Goal: Transaction & Acquisition: Purchase product/service

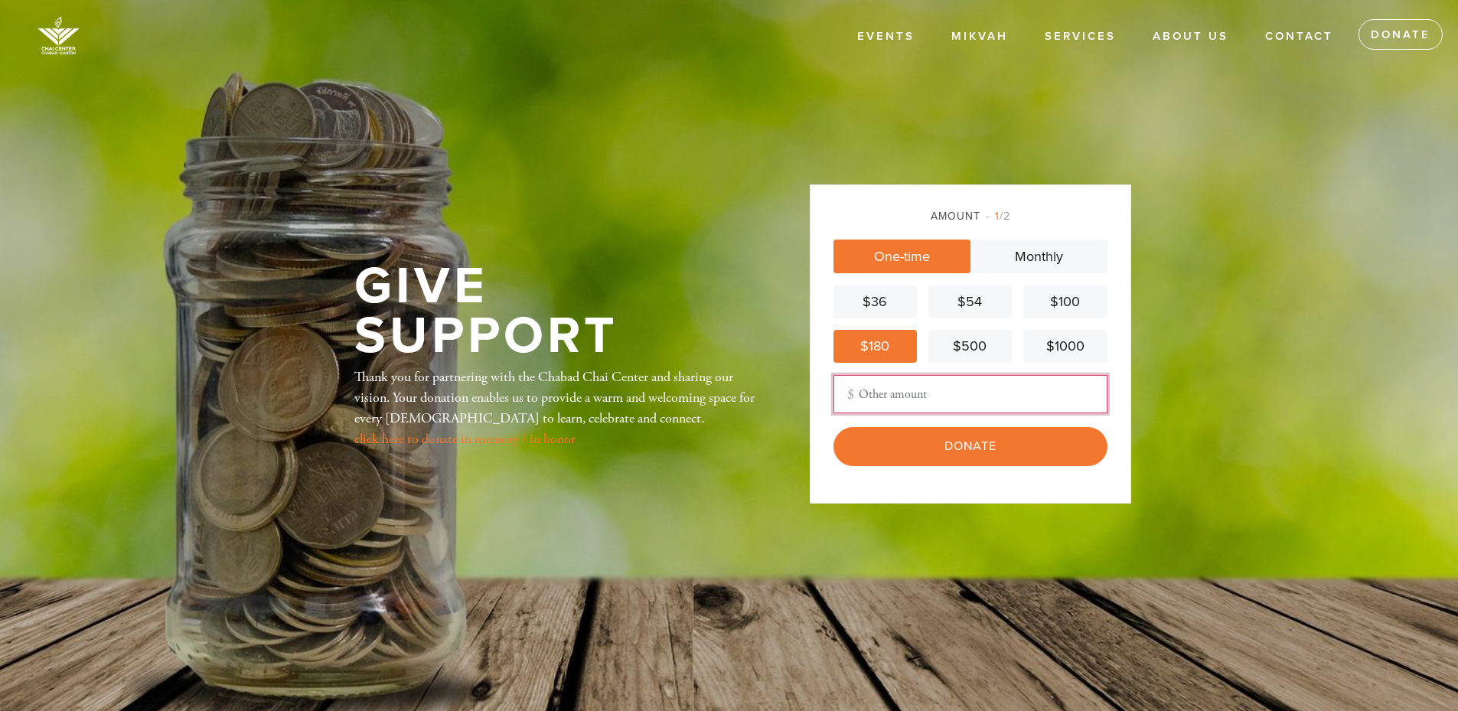
click at [863, 390] on input "Other Amount" at bounding box center [970, 394] width 274 height 38
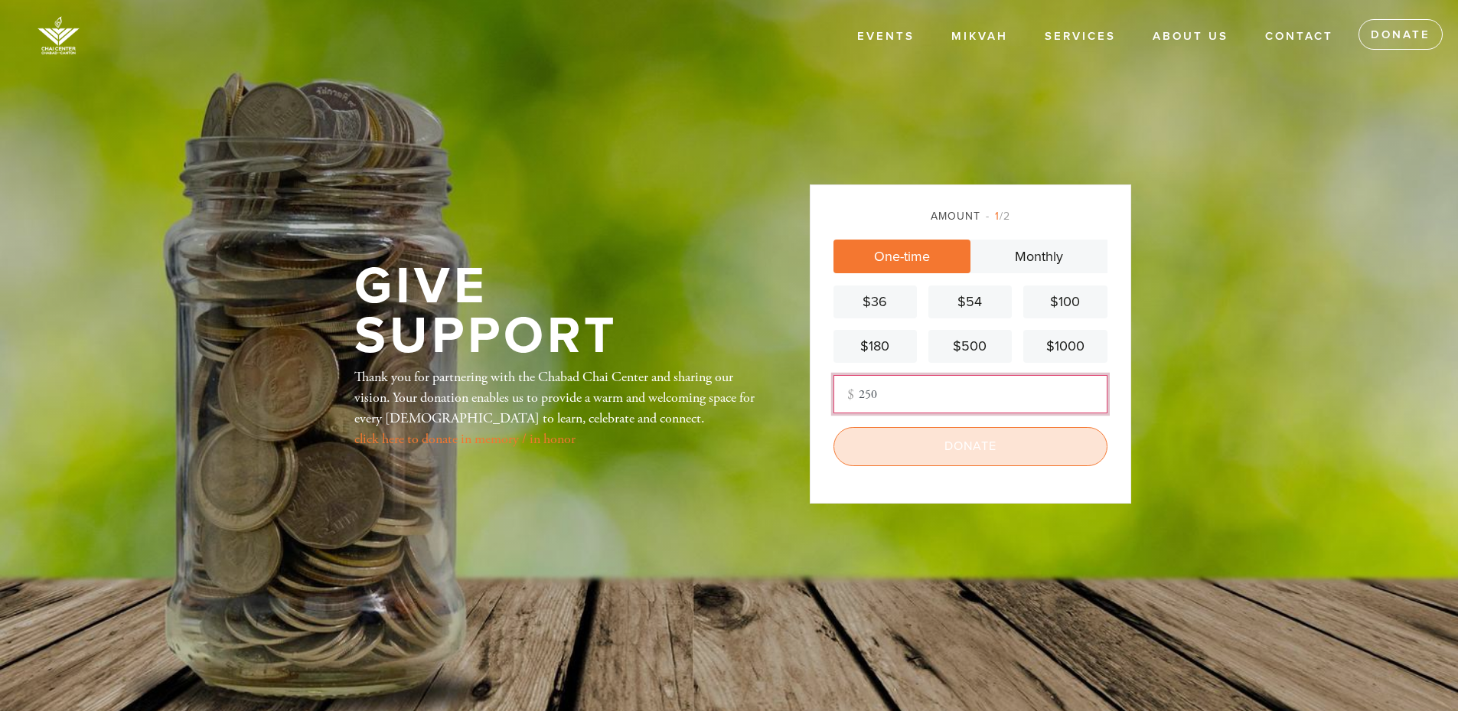
type input "250"
click at [932, 439] on input "Donate" at bounding box center [970, 446] width 274 height 38
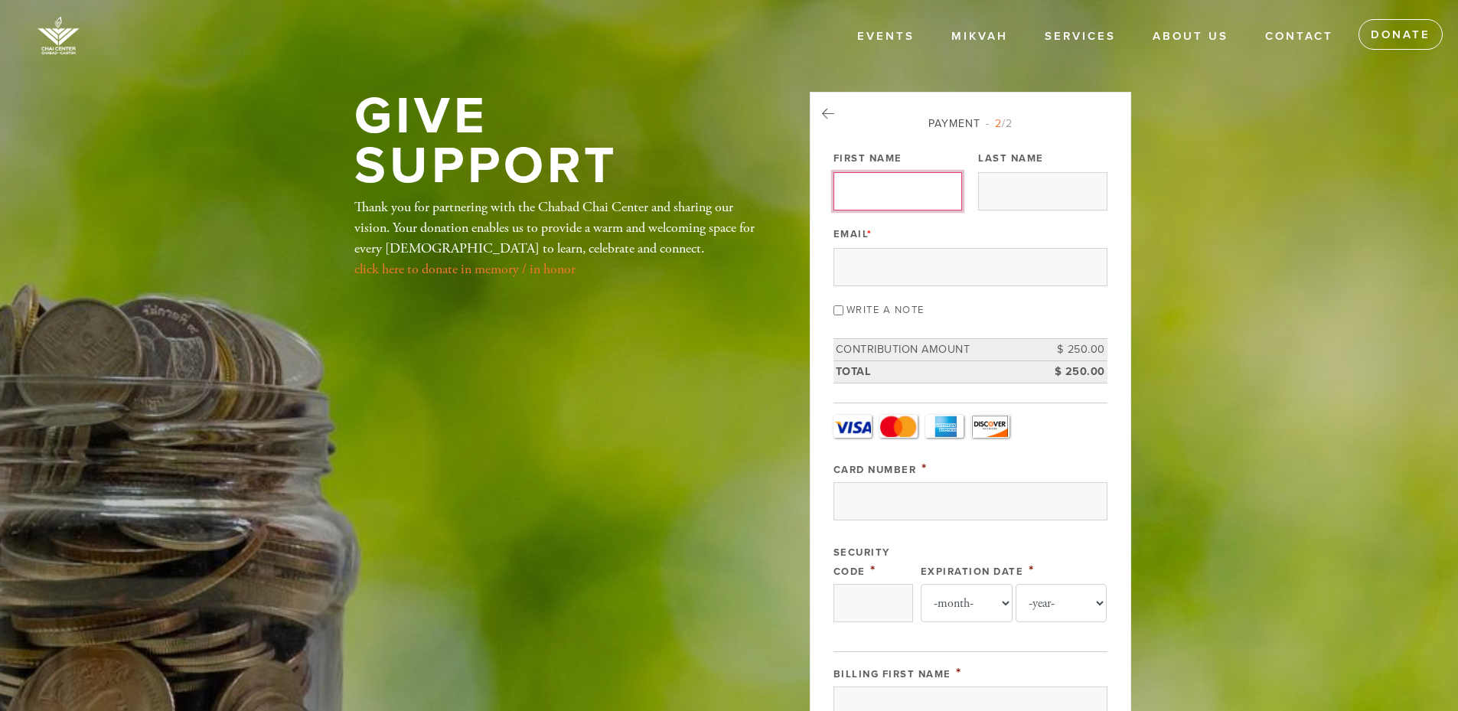
click at [851, 193] on input "First Name" at bounding box center [897, 191] width 129 height 38
type input "[PERSON_NAME]"
type input "Shpits"
click at [866, 261] on input "Email *" at bounding box center [970, 267] width 274 height 38
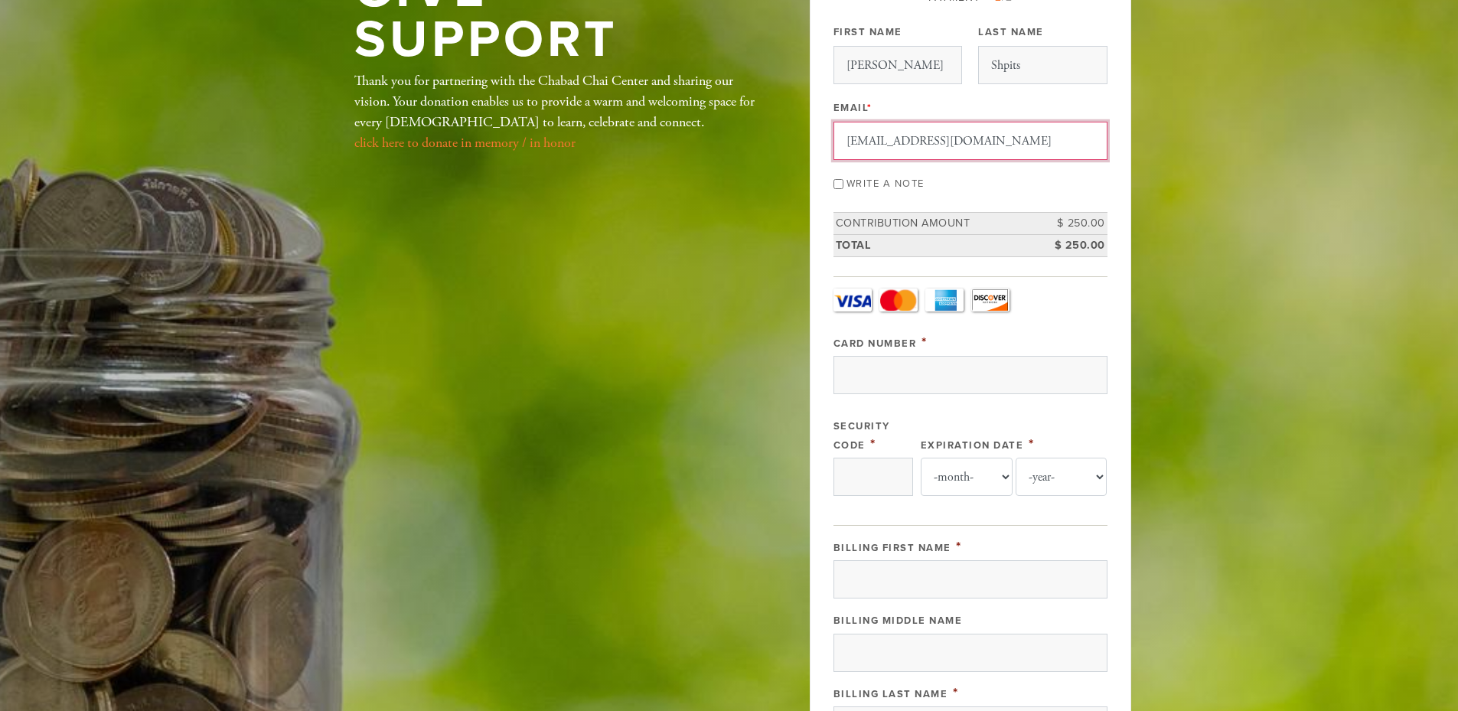
scroll to position [153, 0]
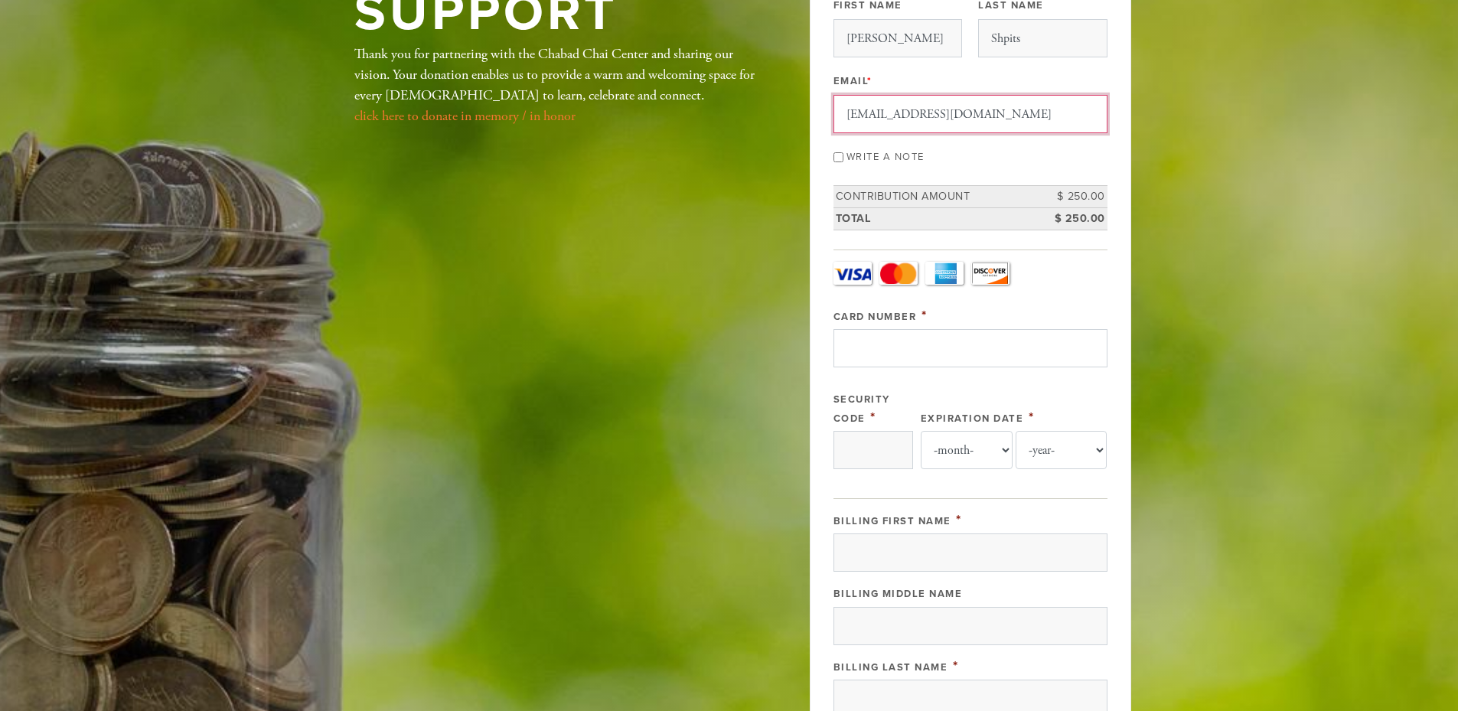
type input "tirasllc@gmail.com"
click at [872, 340] on input "Card Number" at bounding box center [970, 348] width 274 height 38
type input "5593095028506709"
type input "768"
select select "8"
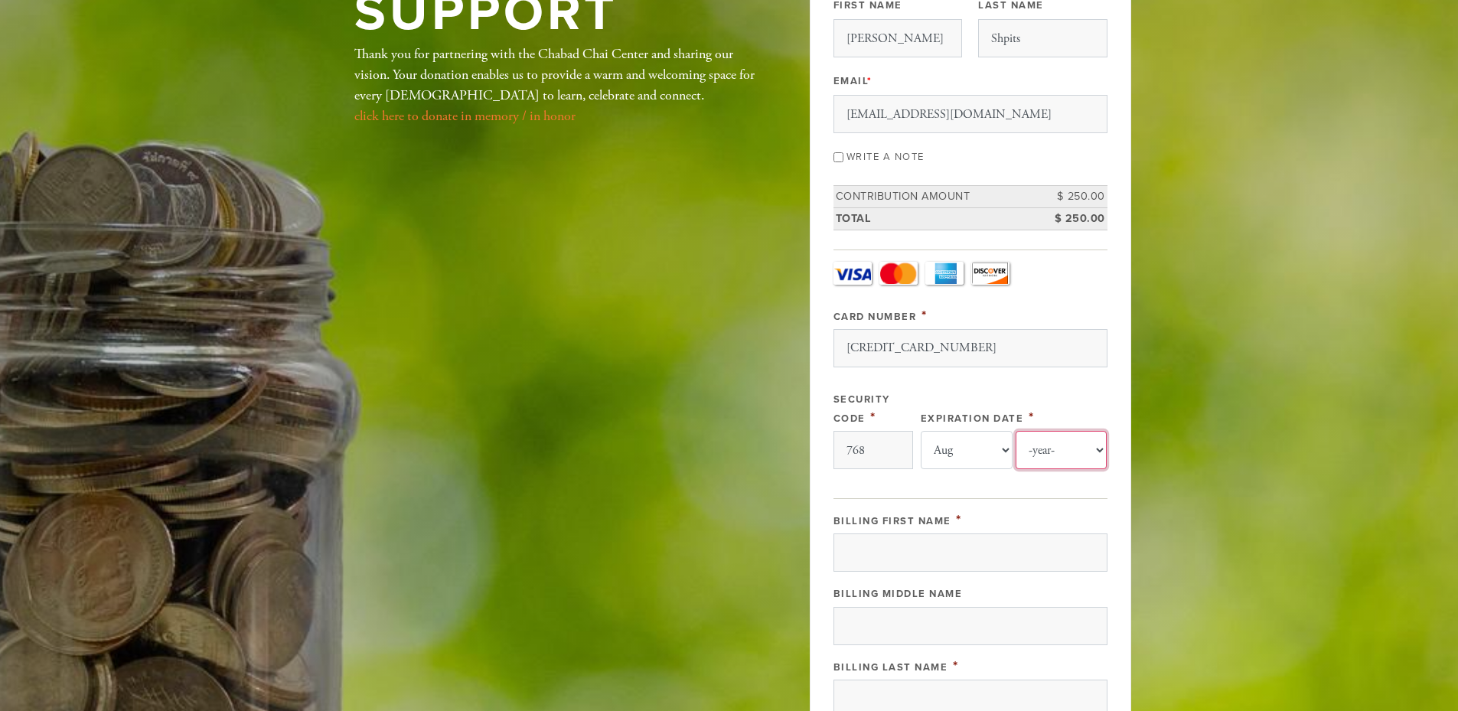
select select "2030"
drag, startPoint x: 876, startPoint y: 446, endPoint x: 820, endPoint y: 445, distance: 55.9
click at [820, 445] on div "Payment 2 /2 Payment Processor Pay Later Authorize.net First Name Stanislav Las…" at bounding box center [970, 522] width 321 height 1166
type input "040"
click at [1047, 392] on div "Expiration Date * -month- Jan Feb Mar Apr May Jun Jul Aug Sep Oct Nov Dec -year…" at bounding box center [1014, 429] width 187 height 80
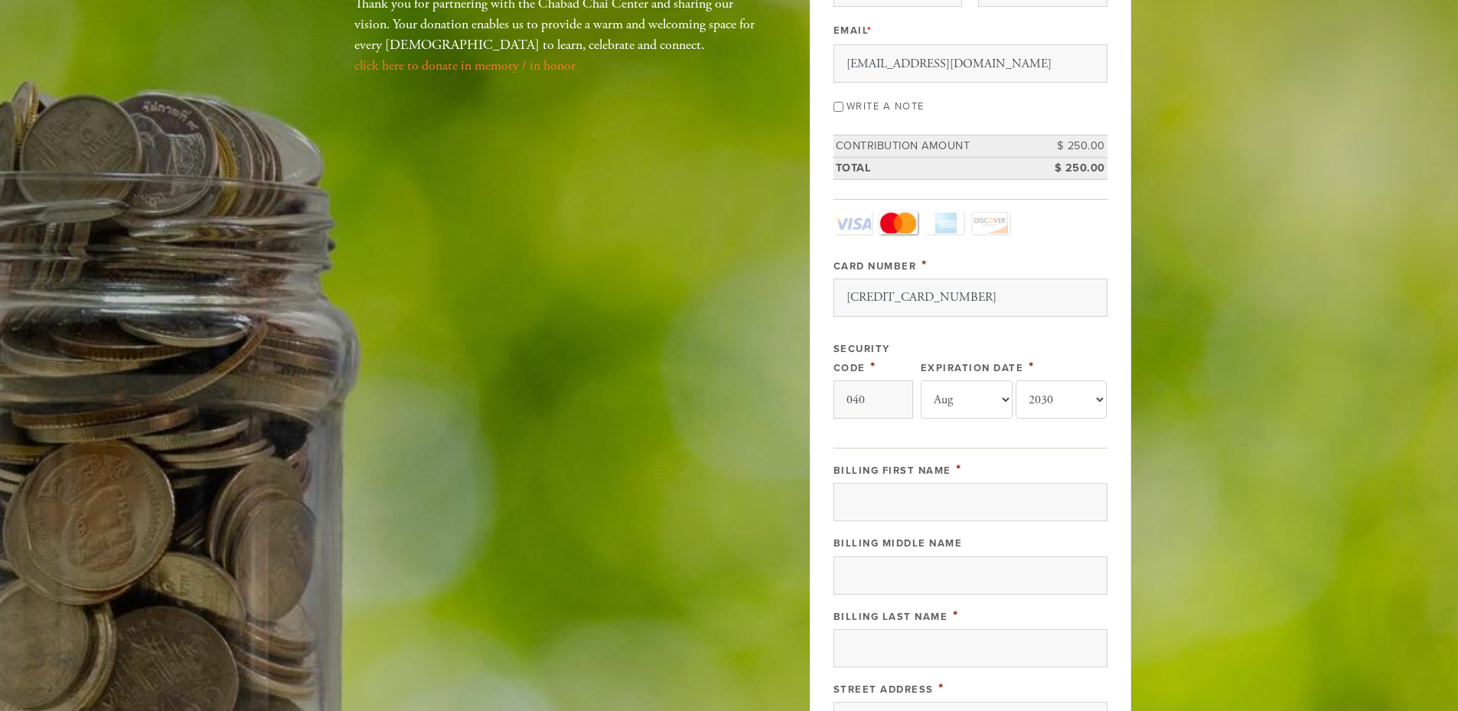
scroll to position [230, 0]
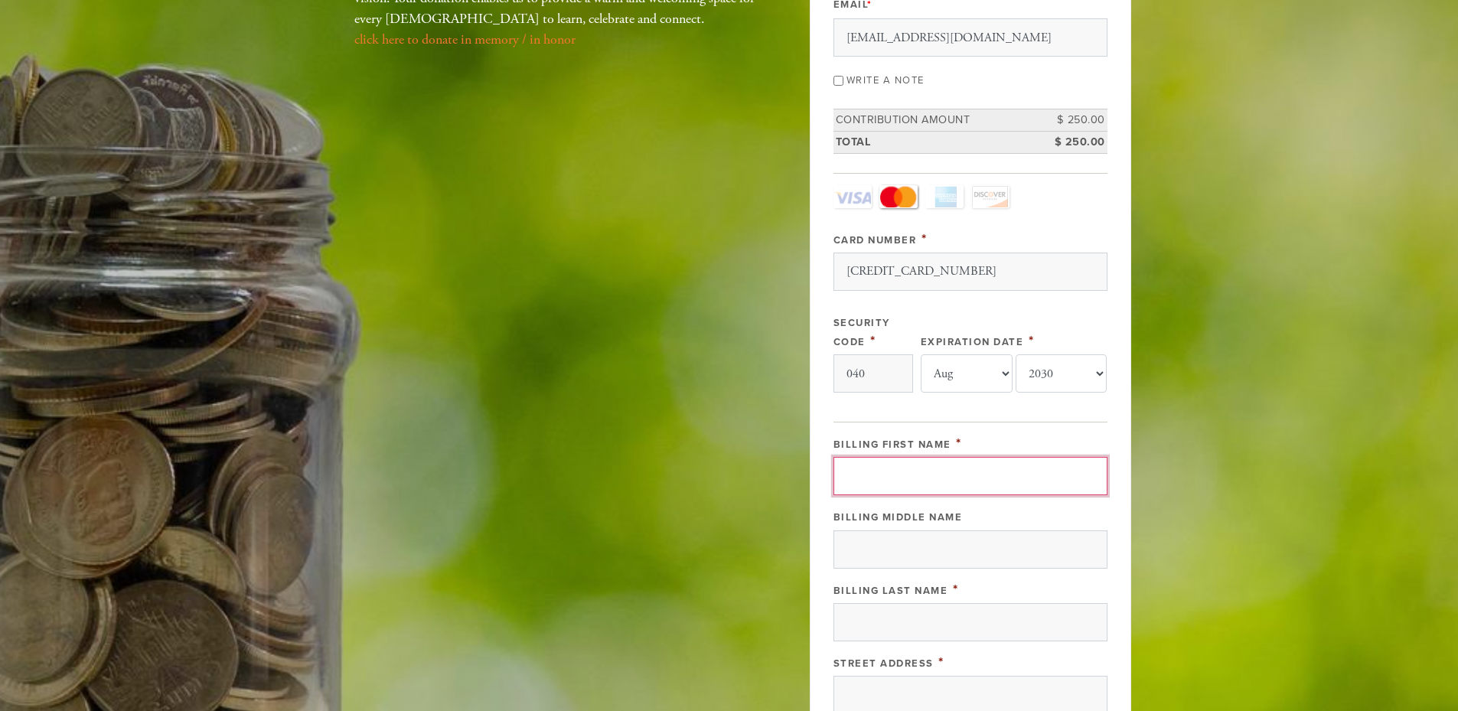
click at [968, 481] on input "Billing First Name" at bounding box center [970, 476] width 274 height 38
type input "Stanislav"
type input "Shpits"
click at [825, 464] on div "Payment 2 /2 Payment Processor Pay Later Authorize.net First Name Stanislav Las…" at bounding box center [970, 445] width 321 height 1166
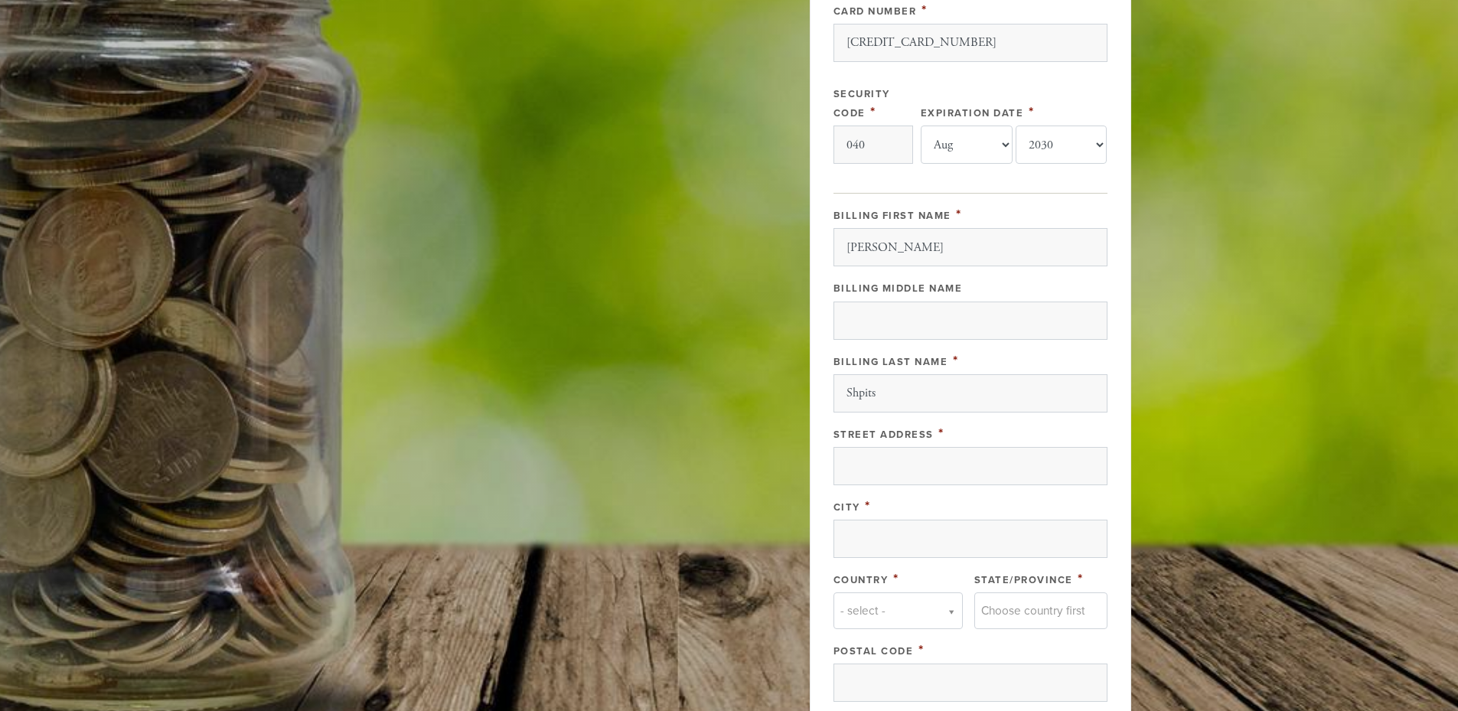
scroll to position [459, 0]
click at [891, 470] on input "Street Address" at bounding box center [970, 465] width 274 height 38
type input "132 Massachusetts Ave"
type input "Dedham"
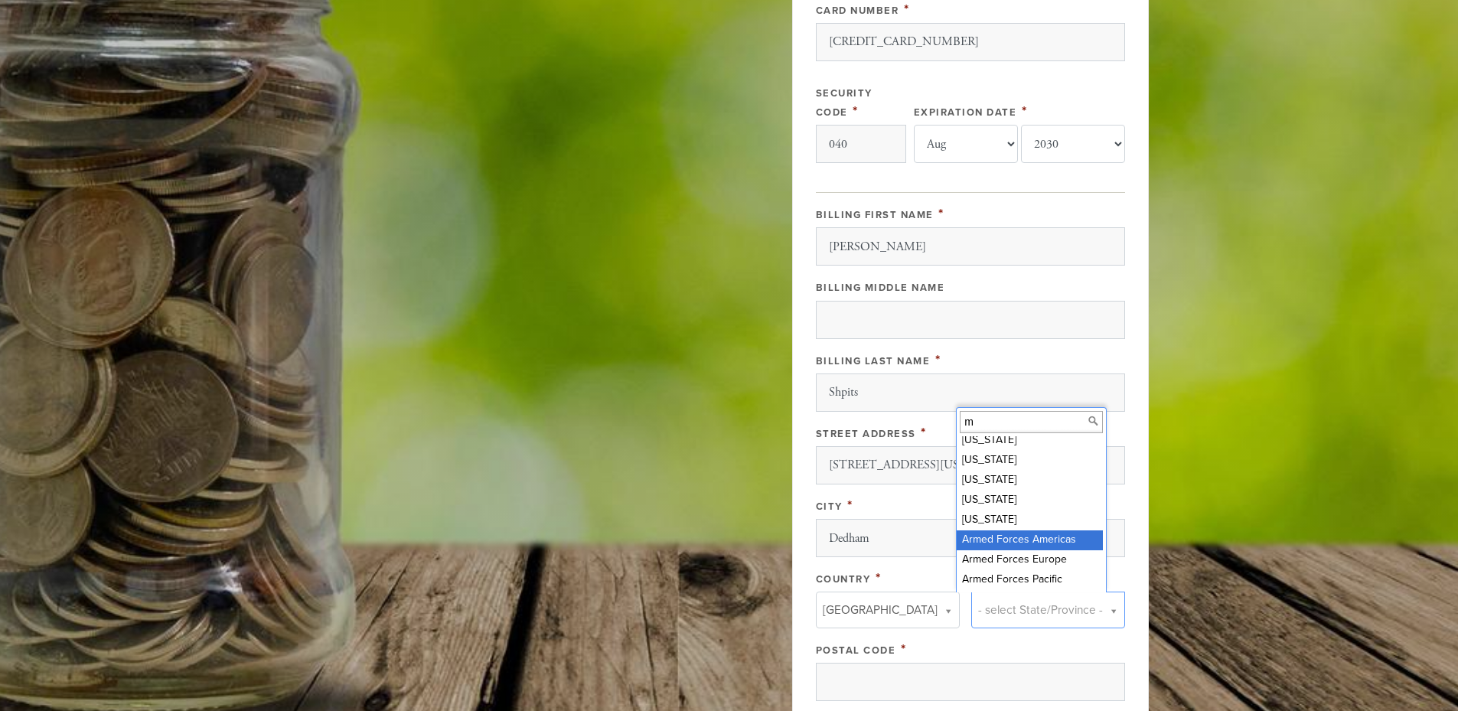
scroll to position [0, 0]
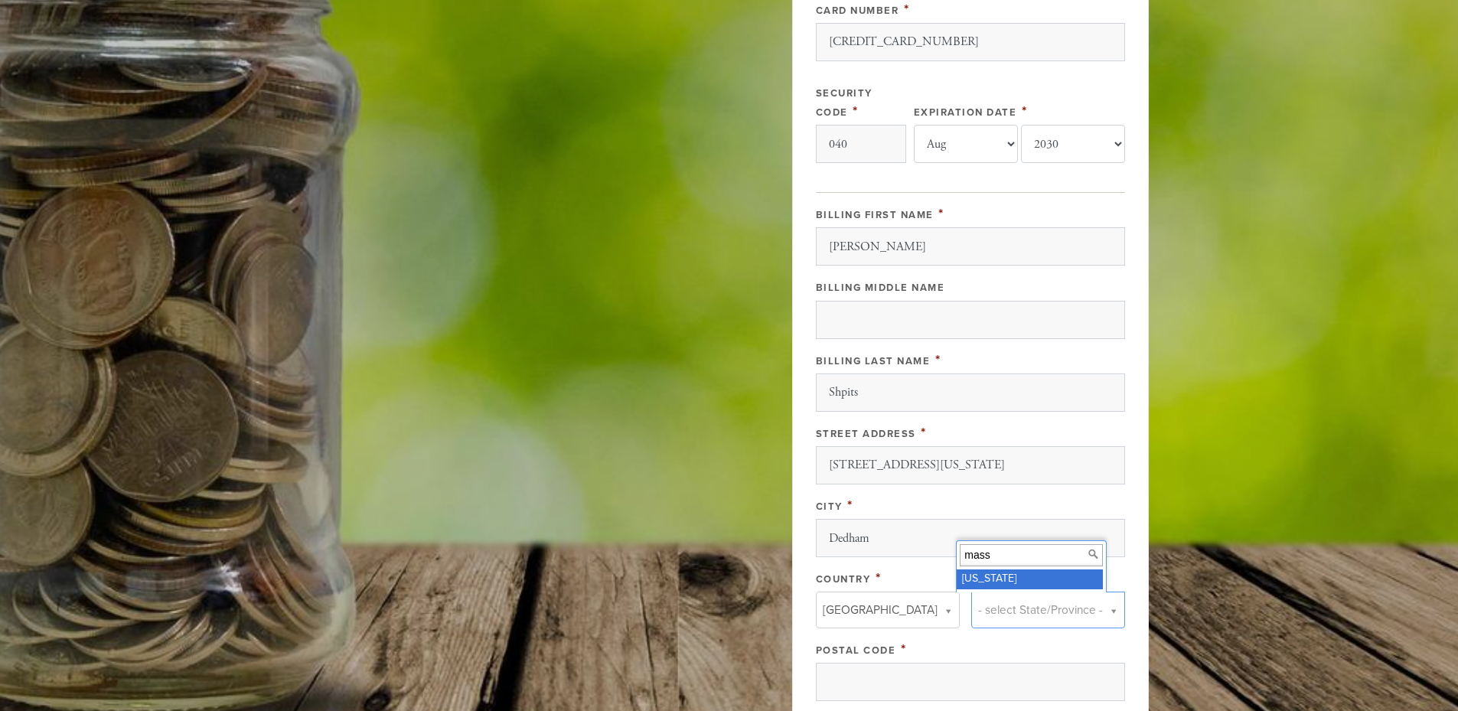
type input "mass"
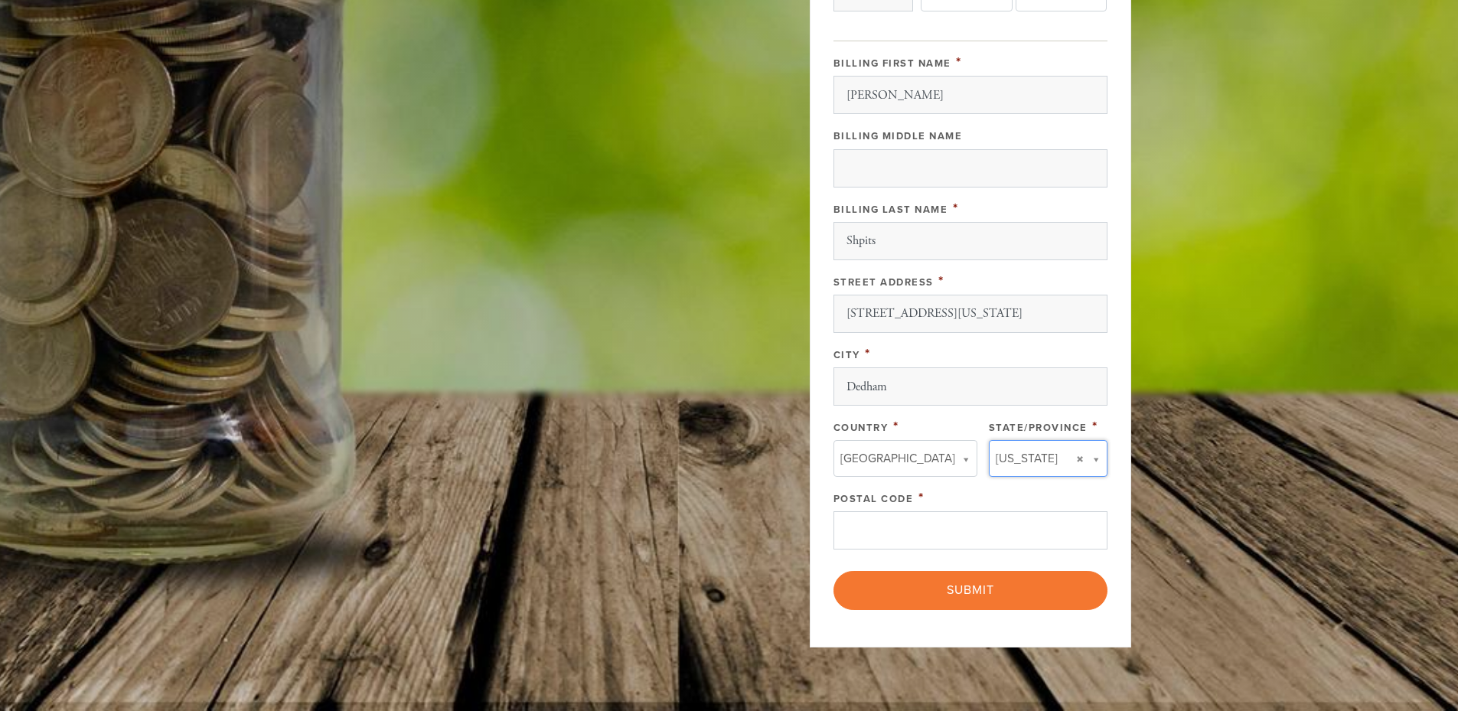
scroll to position [612, 0]
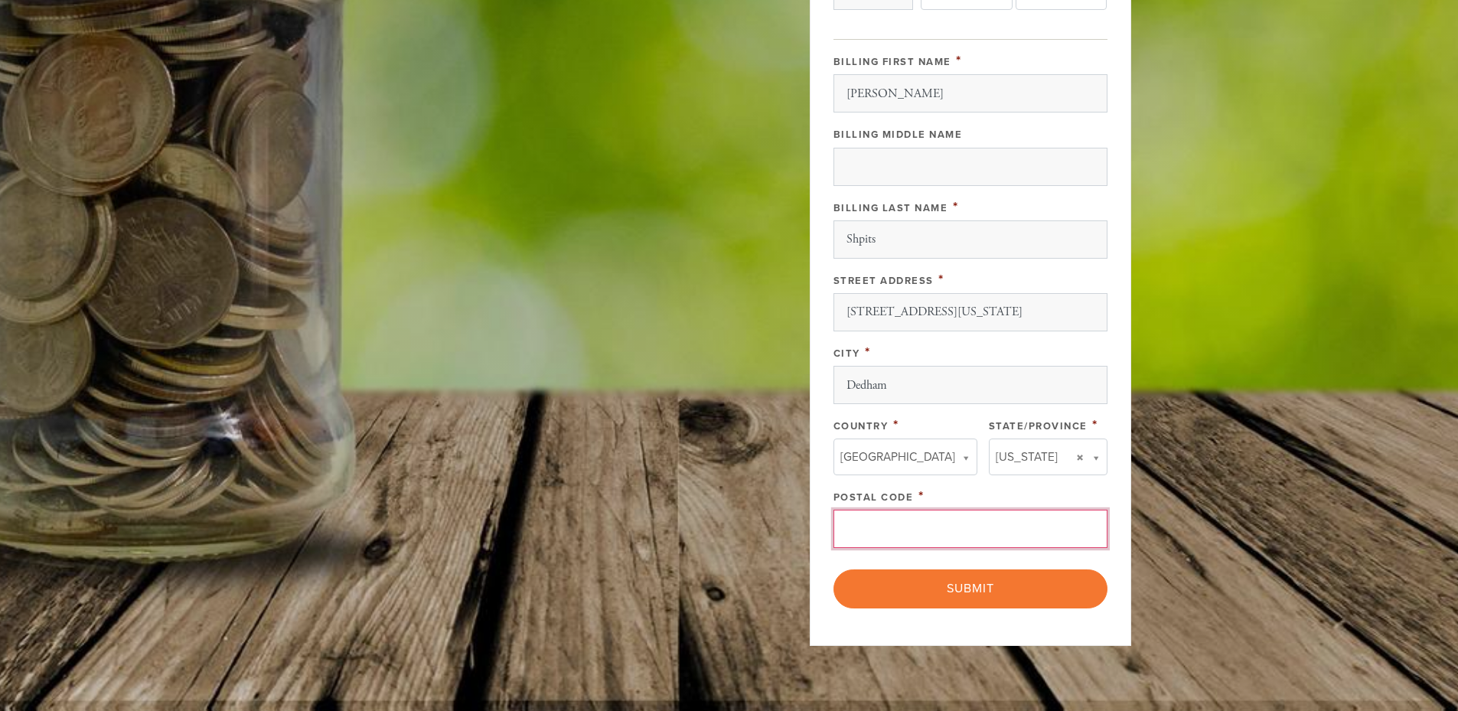
click at [924, 526] on input "Postal Code" at bounding box center [970, 529] width 274 height 38
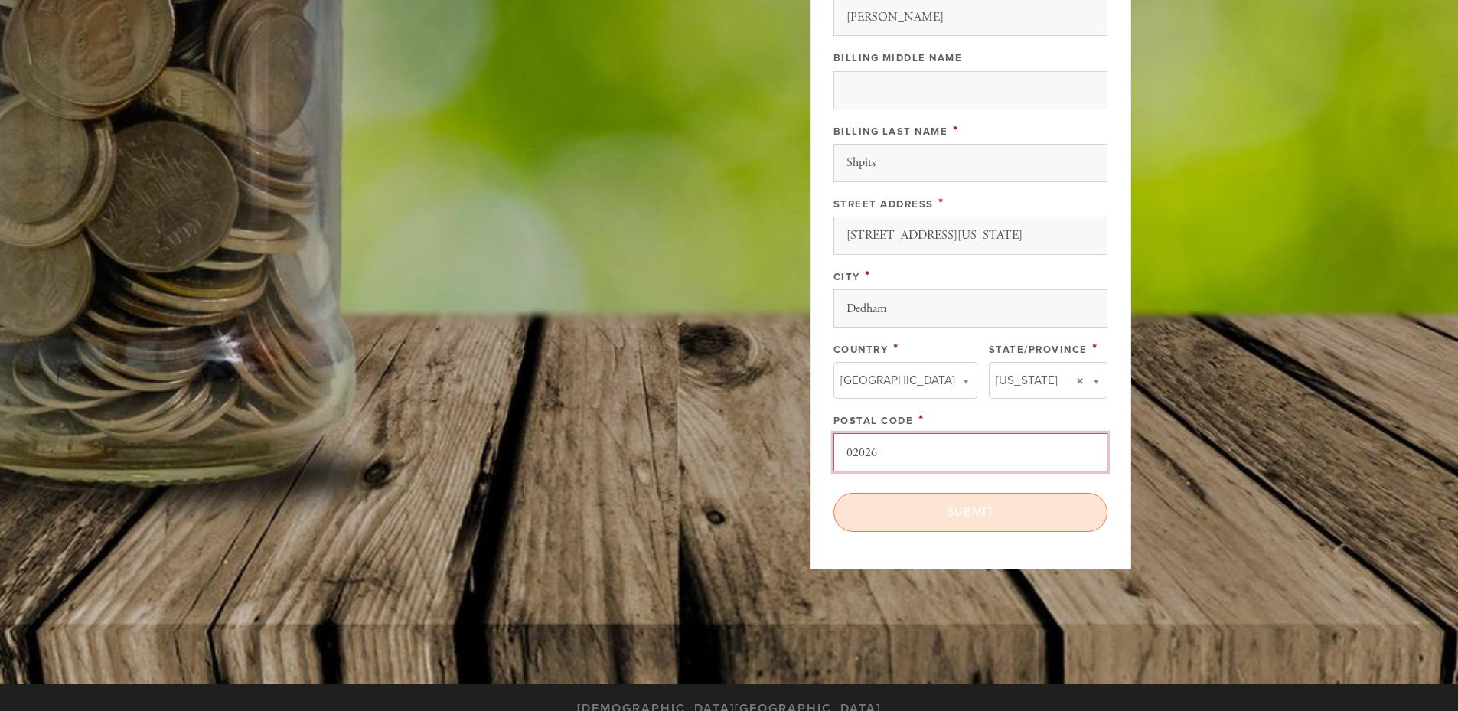
type input "02026"
click at [989, 510] on input "Submit" at bounding box center [970, 512] width 274 height 38
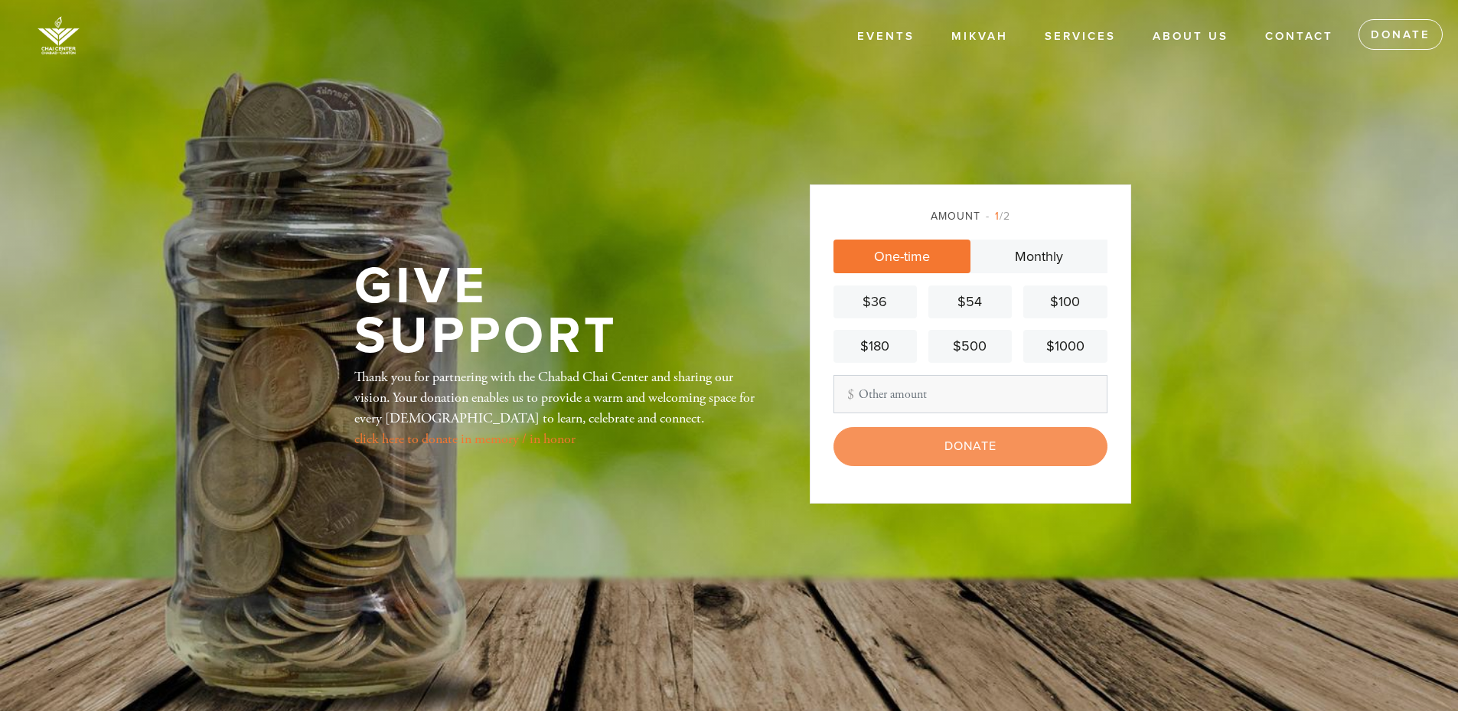
click at [888, 394] on input "Other Amount" at bounding box center [970, 394] width 274 height 38
type input "250"
click at [920, 446] on input "Donate" at bounding box center [970, 446] width 274 height 38
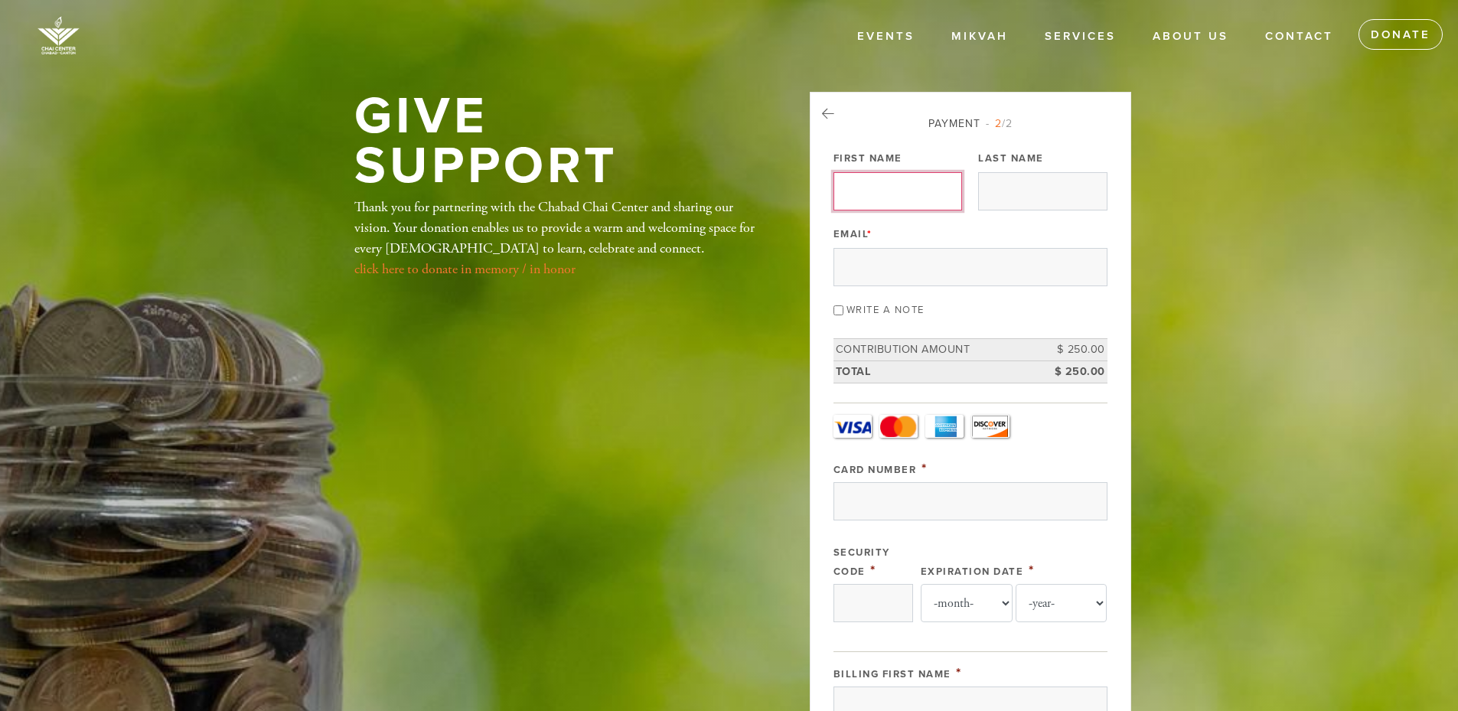
click at [856, 191] on input "First Name" at bounding box center [897, 191] width 129 height 38
type input "[PERSON_NAME]"
type input "Shpits"
type input "sshpits@phoenixeliteservices.com"
type input "Shpits"
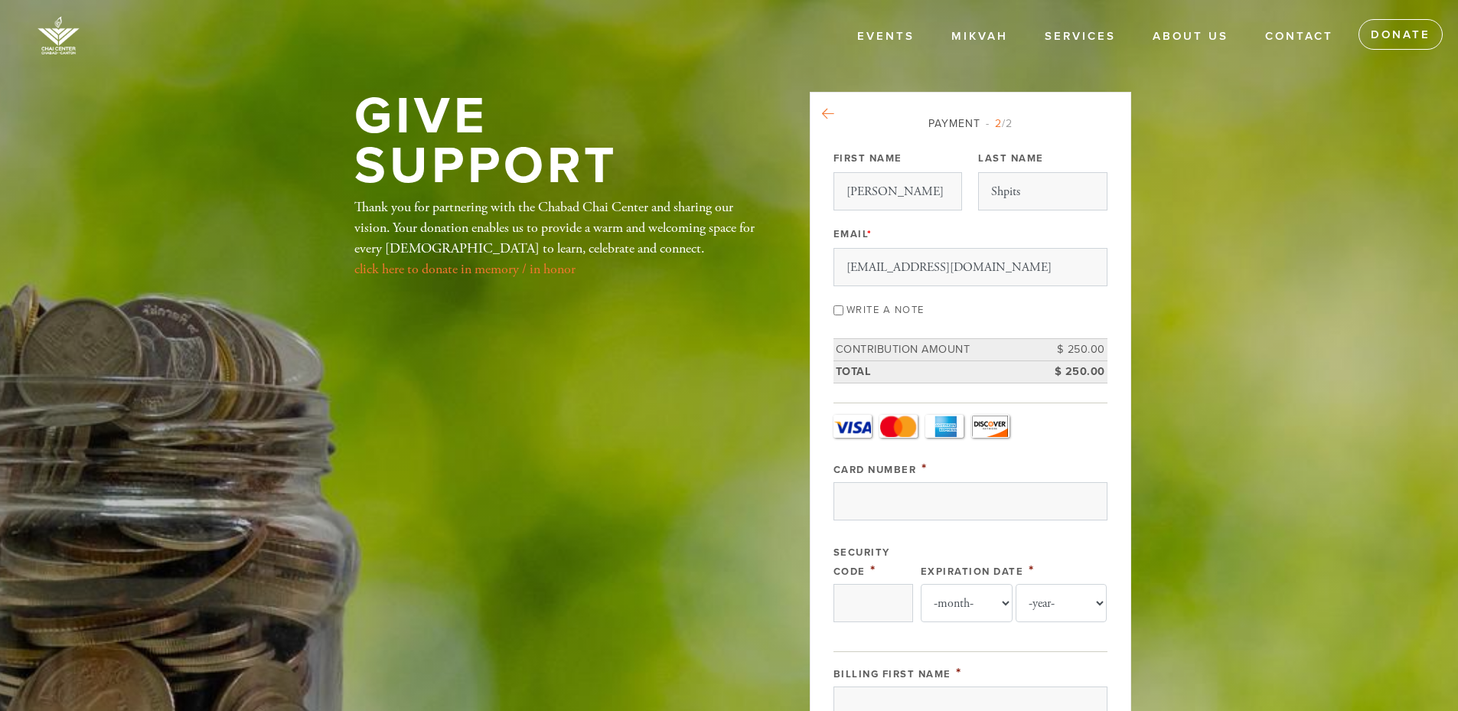
click at [829, 115] on icon at bounding box center [828, 114] width 12 height 14
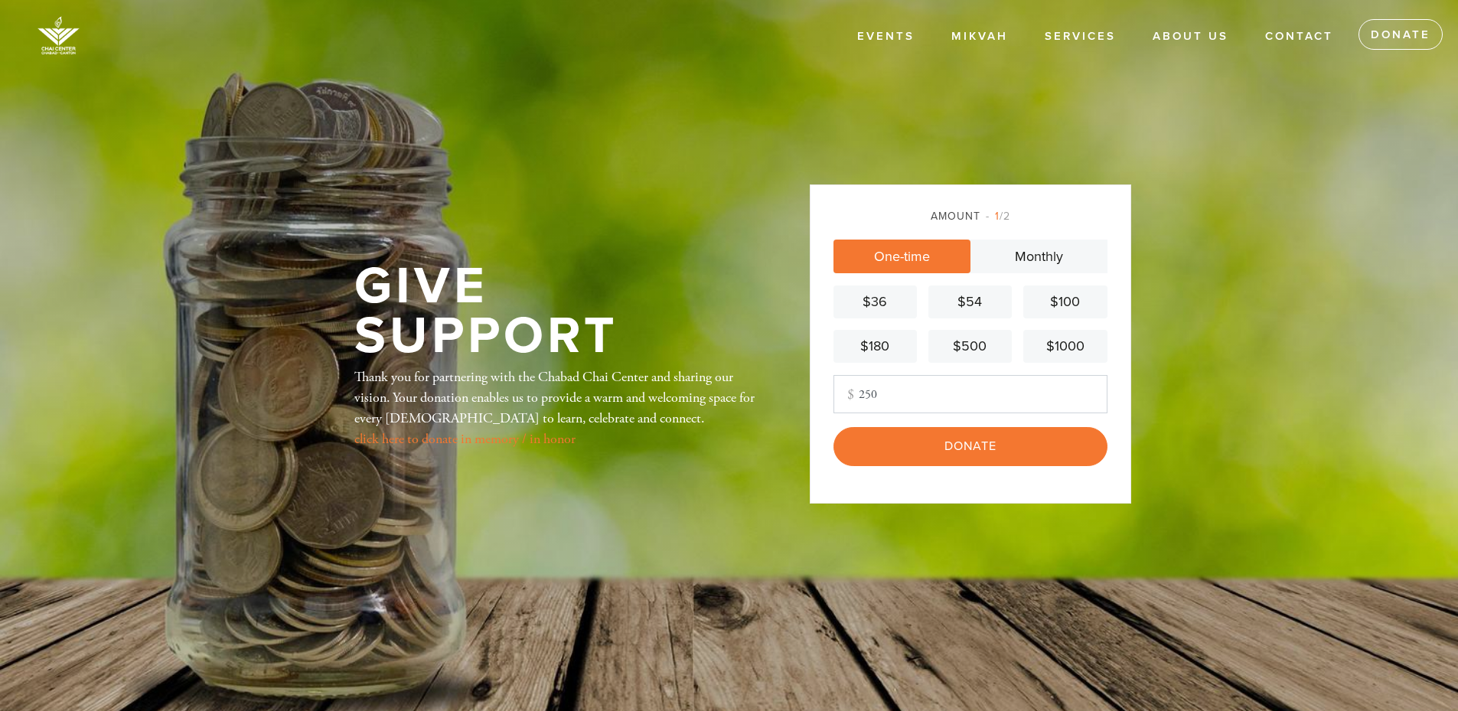
drag, startPoint x: 0, startPoint y: 0, endPoint x: 901, endPoint y: 392, distance: 982.9
click at [901, 392] on input "250" at bounding box center [970, 394] width 274 height 38
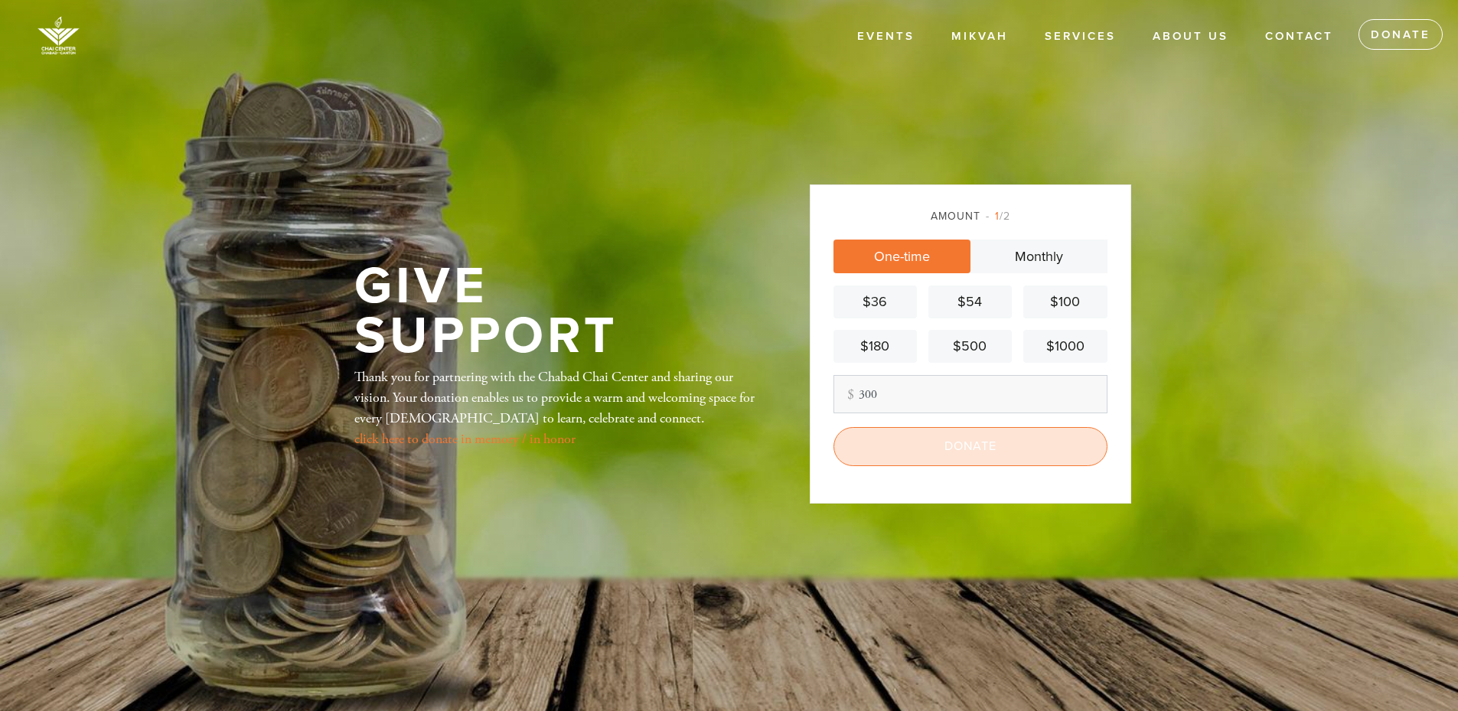
type input "300"
click at [935, 448] on input "Donate" at bounding box center [970, 446] width 274 height 38
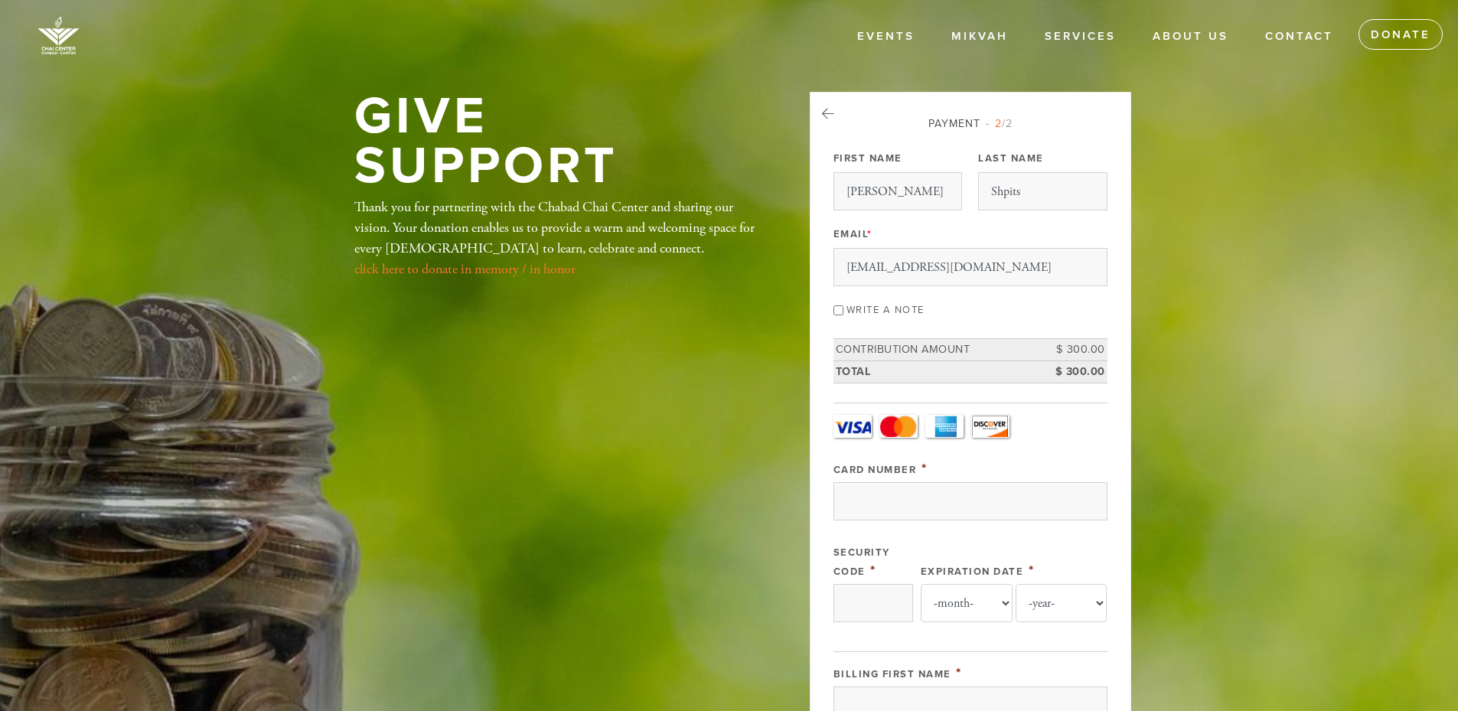
click at [837, 311] on input "Write a note" at bounding box center [838, 310] width 10 height 10
checkbox input "true"
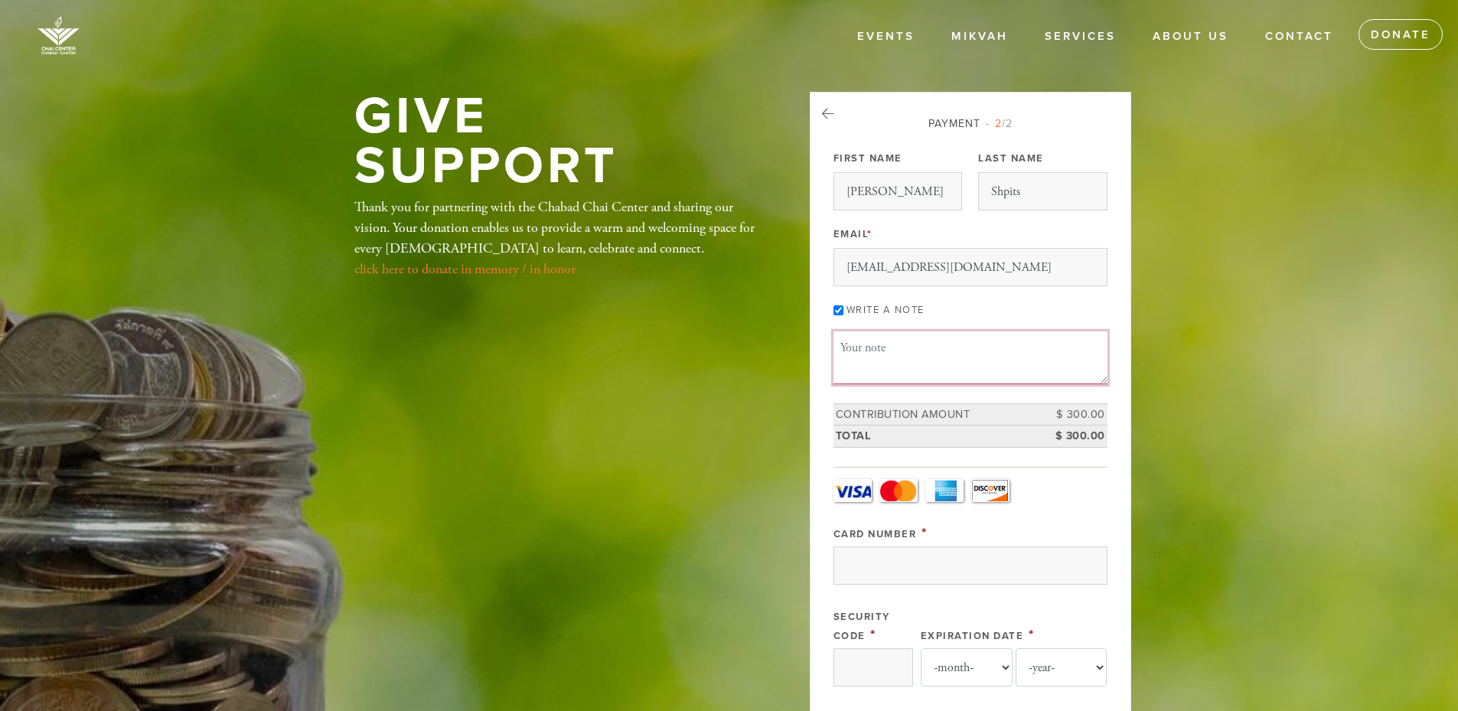
click at [849, 350] on textarea "Message or dedication" at bounding box center [970, 357] width 274 height 52
click at [880, 37] on link "Events" at bounding box center [886, 36] width 80 height 29
click at [867, 351] on textarea "Message or dedication" at bounding box center [970, 357] width 274 height 52
paste textarea "Rosh Hashana Dinner"
type textarea "From Phoenix Elite Services to CHAI CENTER to help providing Rosh Hashana Dinner"
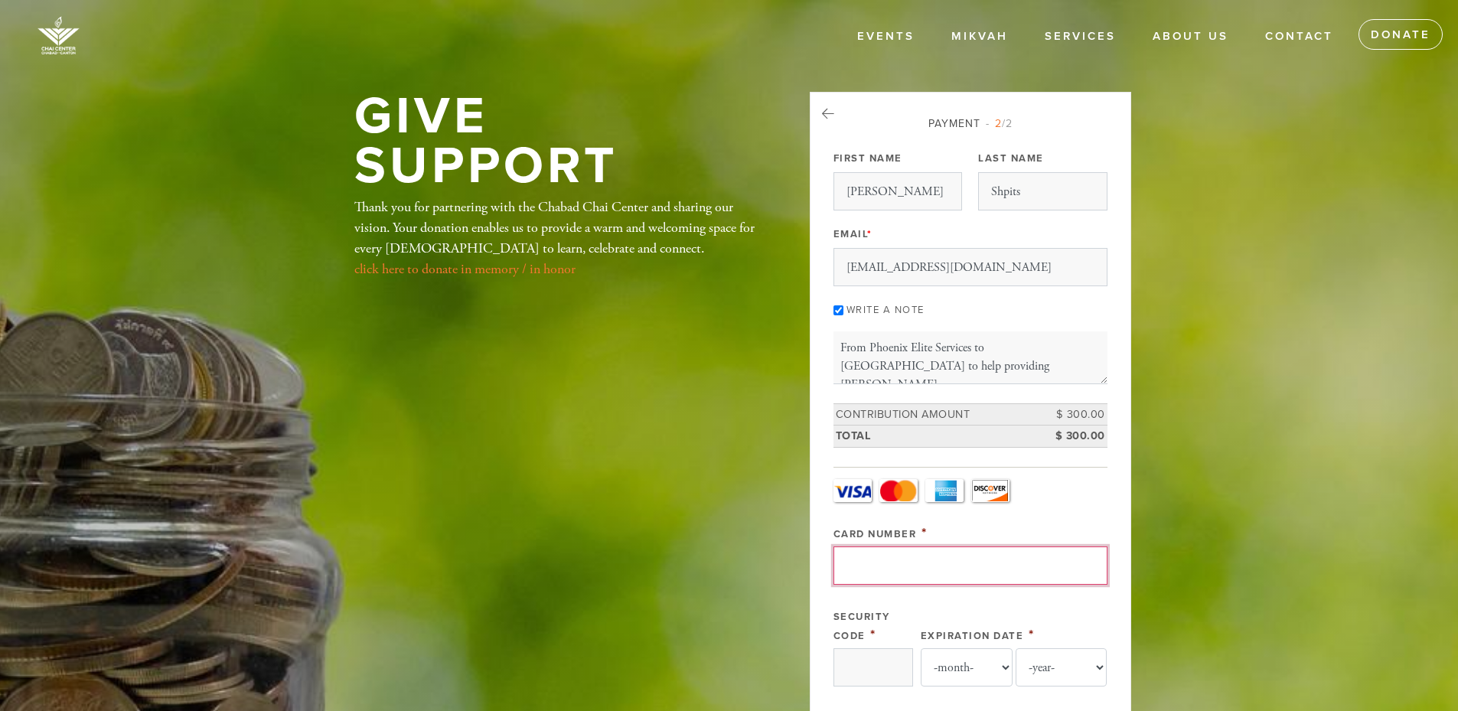
click at [855, 564] on input "Card Number" at bounding box center [970, 565] width 274 height 38
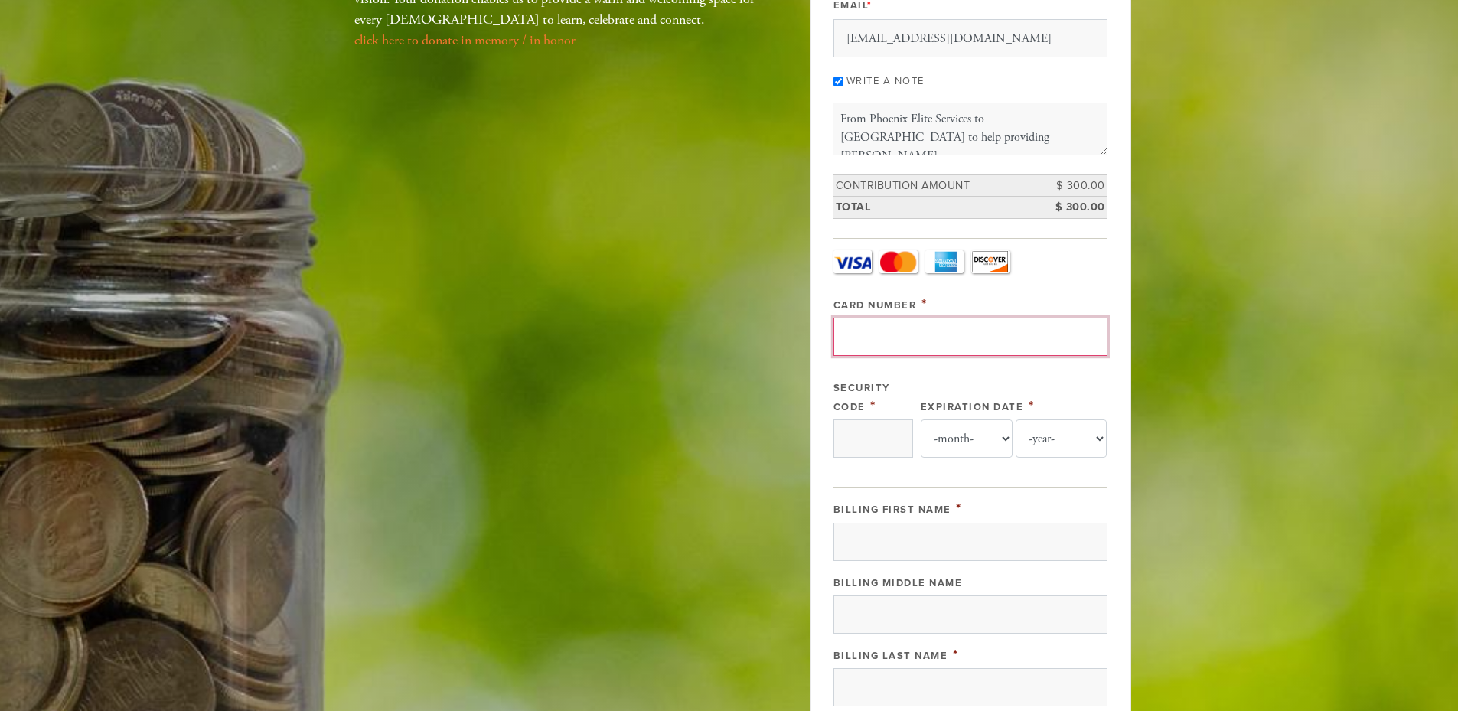
scroll to position [230, 0]
click at [859, 335] on input "Card Number" at bounding box center [970, 336] width 274 height 38
type input "4135710008472353"
click at [853, 438] on input "Security Code" at bounding box center [873, 438] width 80 height 38
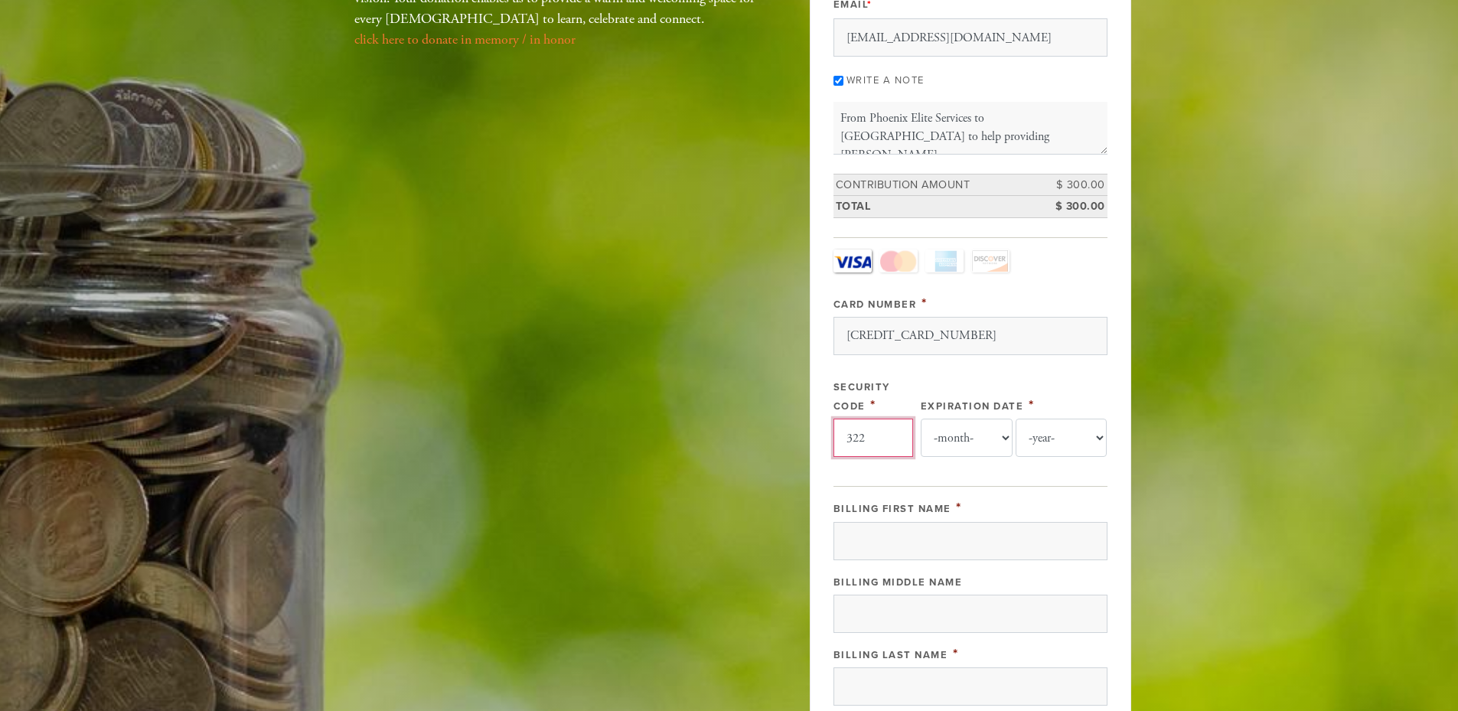
type input "322"
click at [943, 443] on select "-month- Jan Feb Mar Apr May Jun Jul Aug Sep Oct Nov Dec" at bounding box center [967, 438] width 92 height 38
select select "12"
click at [921, 419] on select "-month- Jan Feb Mar Apr May Jun Jul Aug Sep Oct Nov Dec" at bounding box center [967, 438] width 92 height 38
click at [1076, 434] on select "-year- 2025 2026 2027 2028 2029 2030 2031 2032 2033 2034 2035" at bounding box center [1061, 438] width 92 height 38
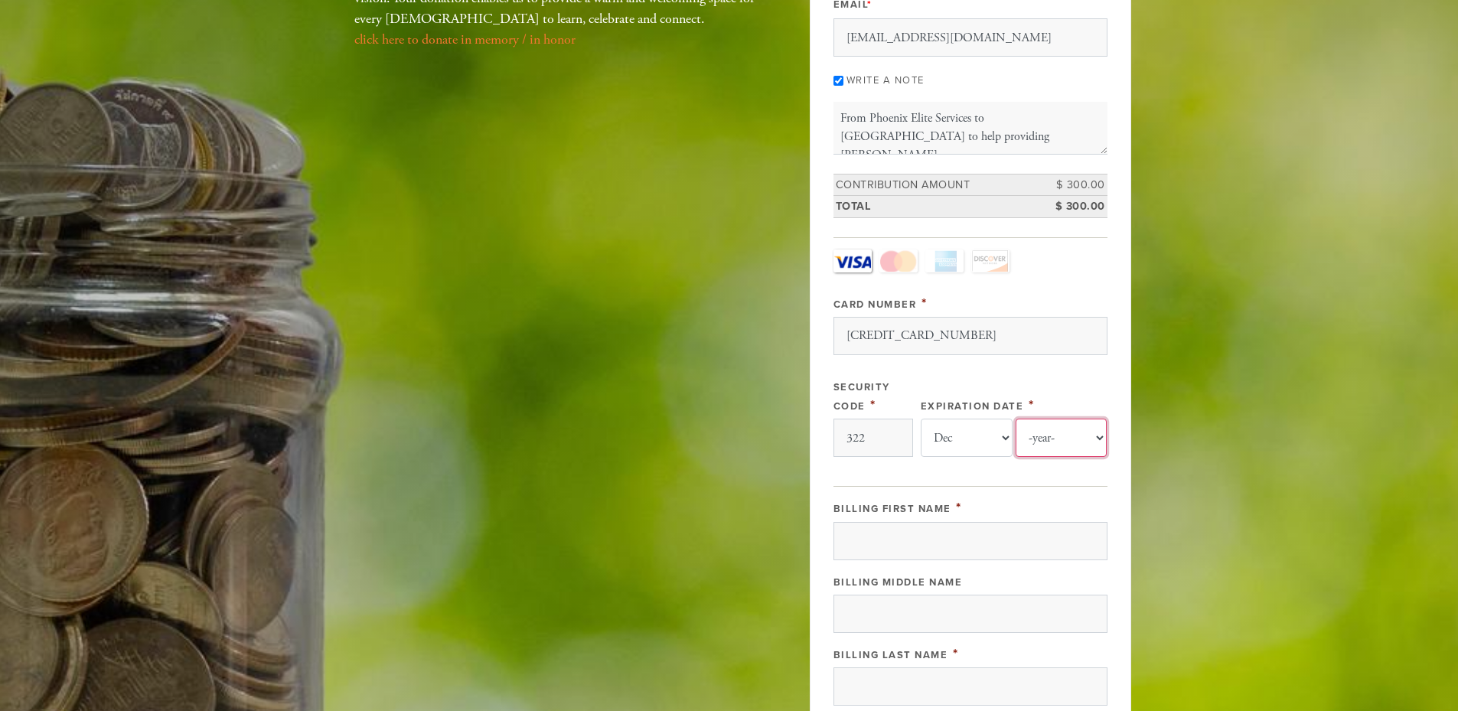
select select "2029"
click at [1015, 419] on select "-year- 2025 2026 2027 2028 2029 2030 2031 2032 2033 2034 2035" at bounding box center [1061, 438] width 92 height 38
click at [881, 545] on input "Billing First Name" at bounding box center [970, 541] width 274 height 38
type input "Stanislav"
type input "Shpits"
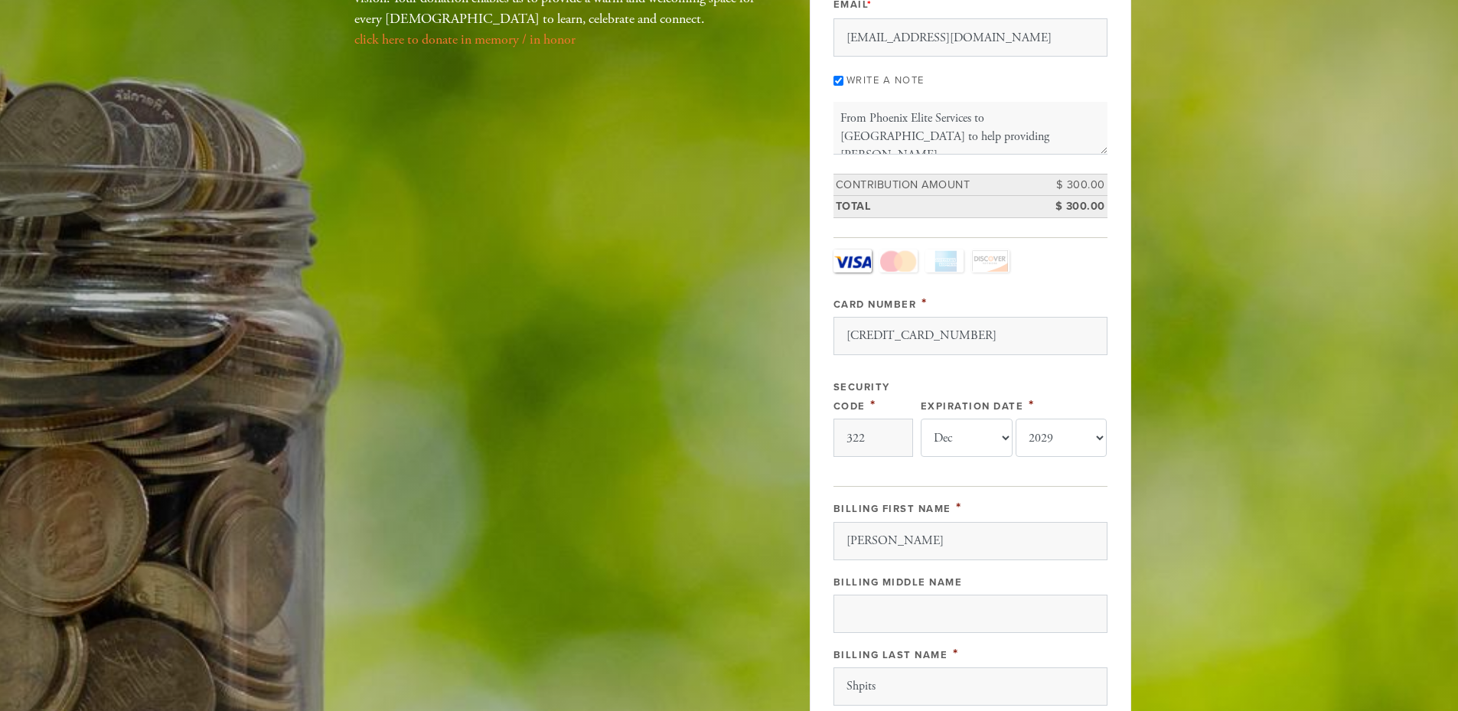
scroll to position [634, 0]
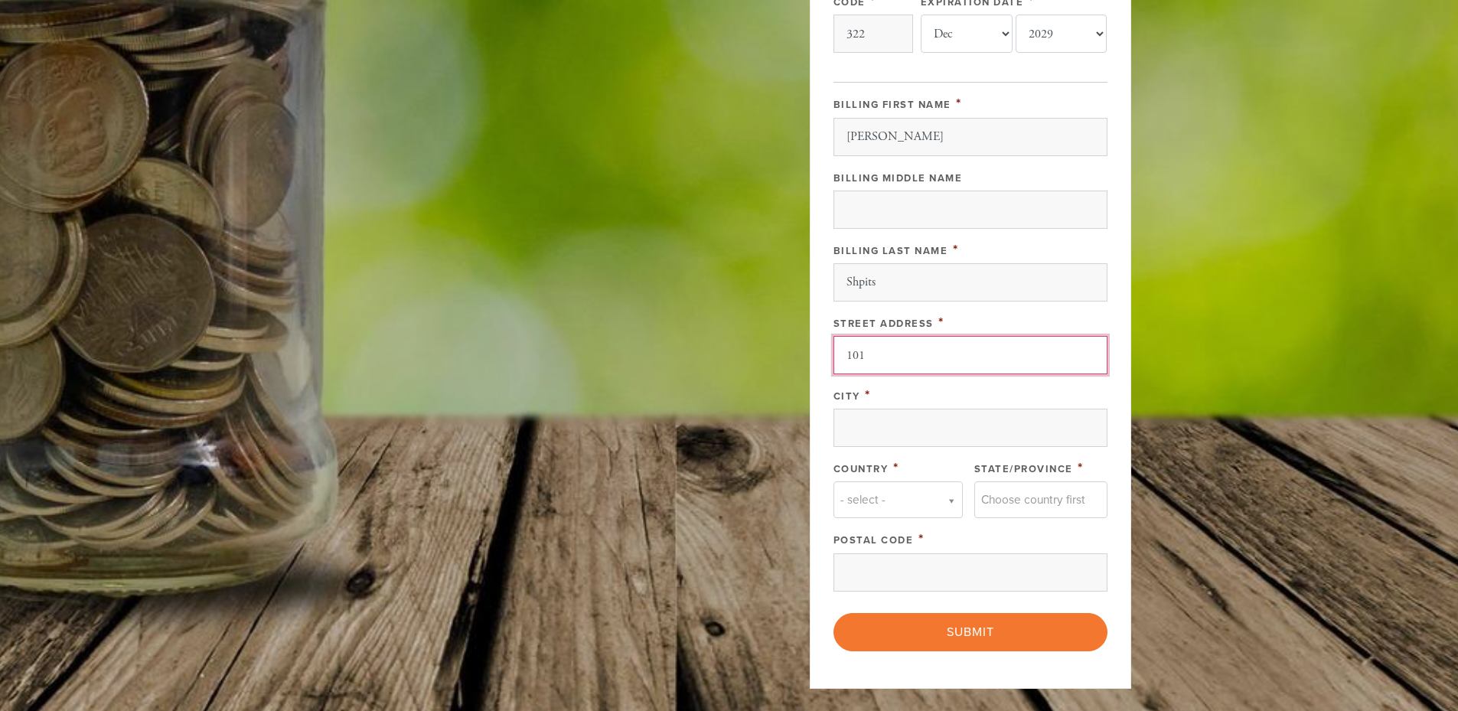
type input "101 Access Rd, Ste 205"
type input "Norwood"
type input "02062"
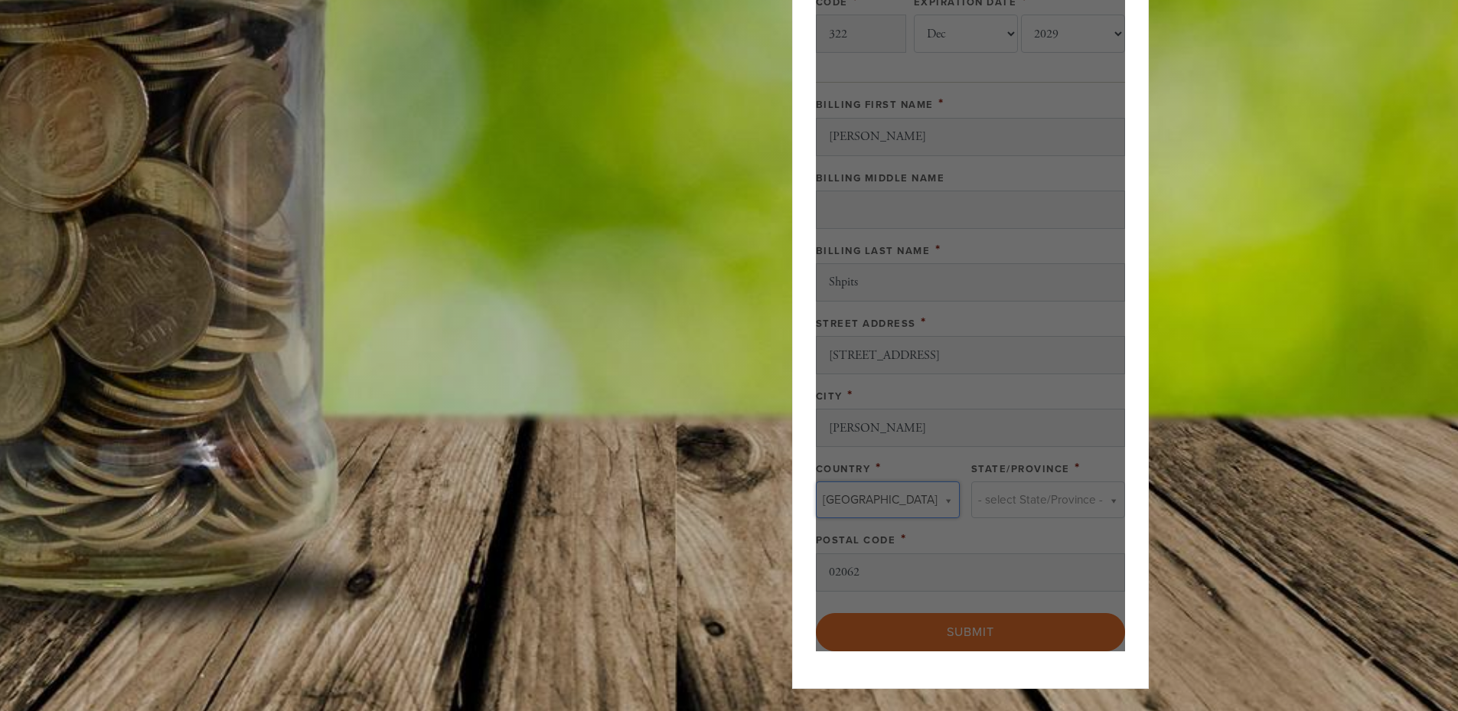
type input "United States"
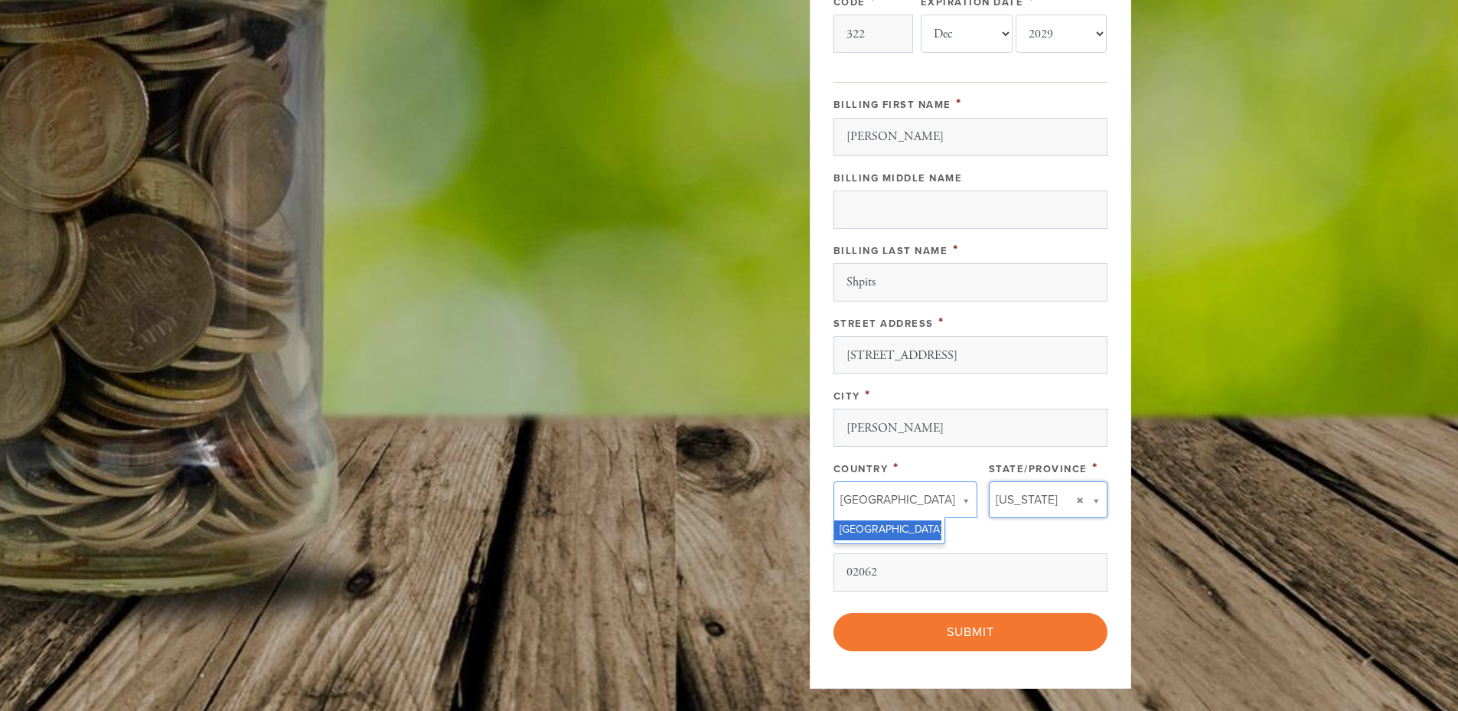
scroll to position [0, 0]
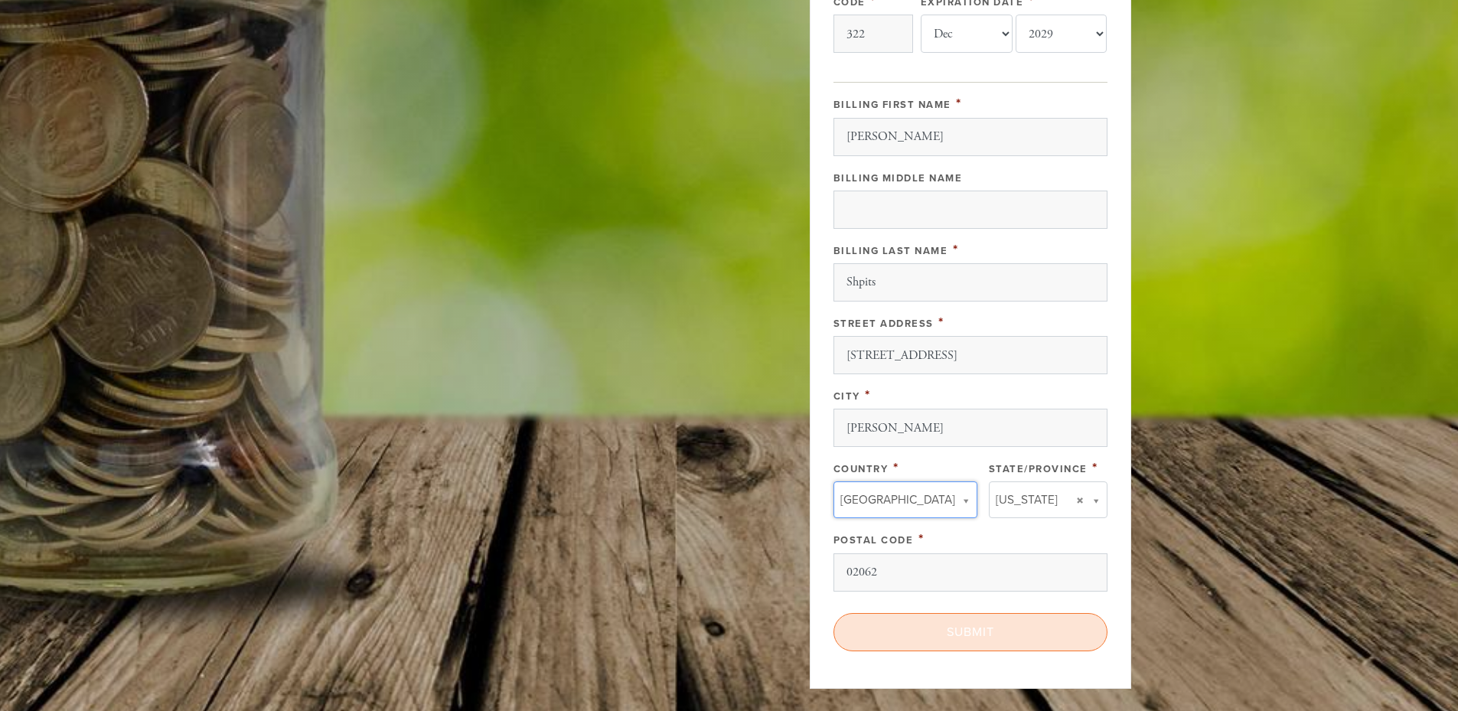
click at [977, 634] on input "Submit" at bounding box center [970, 632] width 274 height 38
